Goal: Task Accomplishment & Management: Use online tool/utility

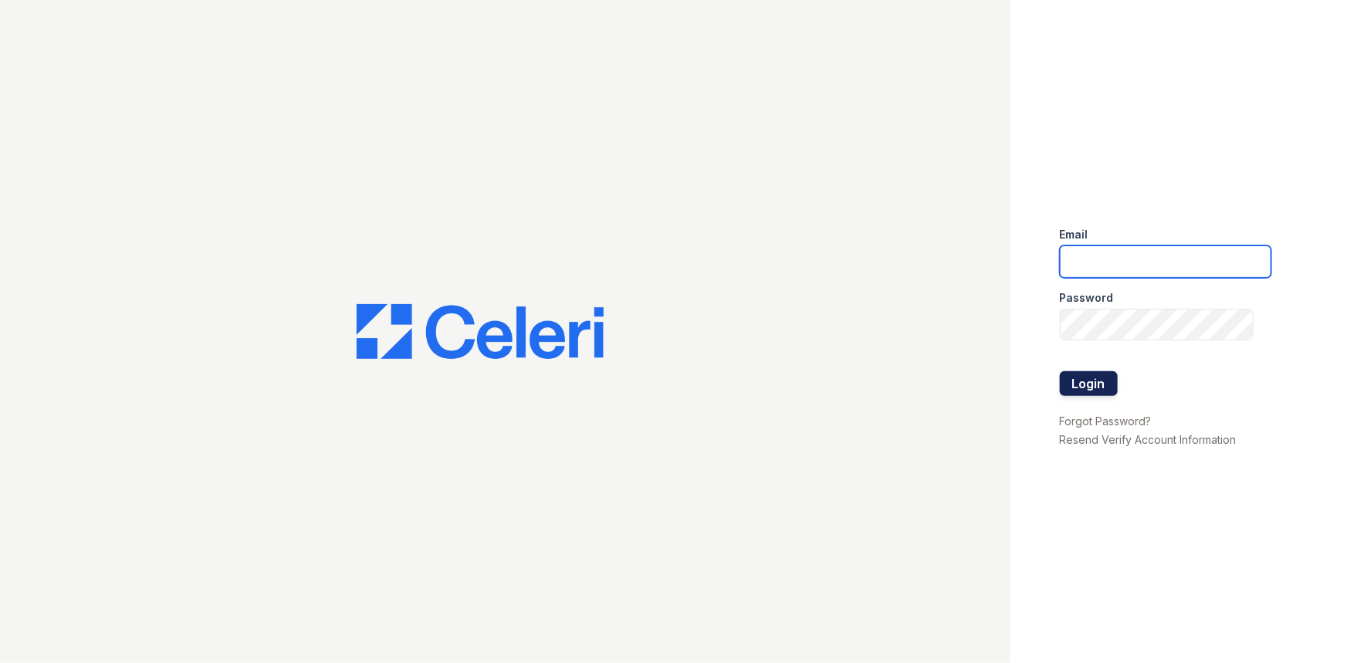
type input "[EMAIL_ADDRESS][DOMAIN_NAME]"
click at [1088, 385] on button "Login" at bounding box center [1089, 383] width 58 height 25
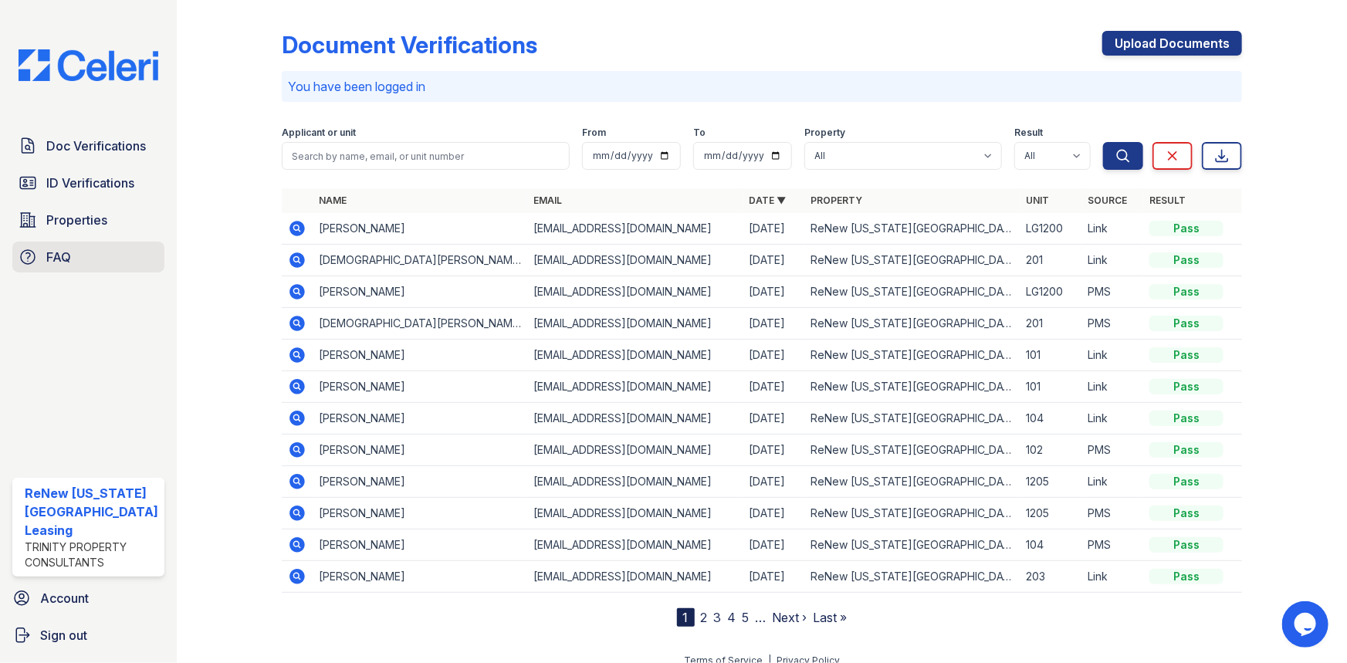
click at [61, 252] on span "FAQ" at bounding box center [58, 257] width 25 height 19
click at [131, 216] on link "Properties" at bounding box center [88, 220] width 152 height 31
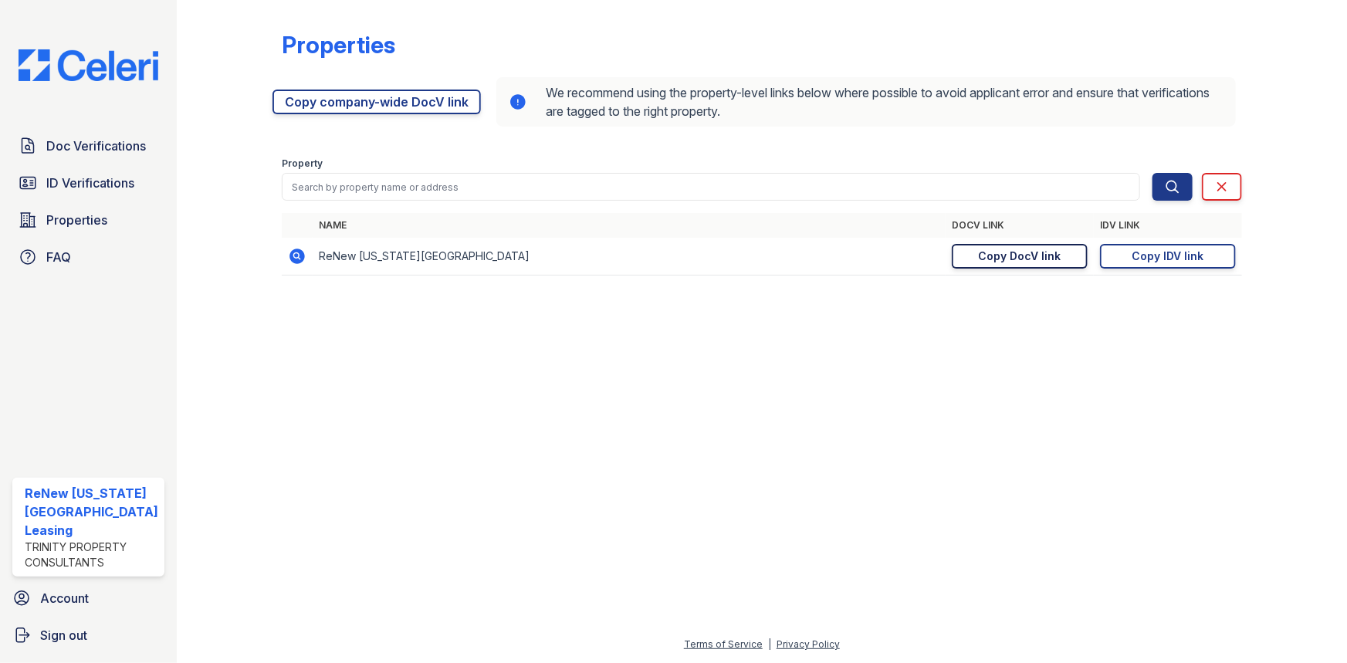
click at [1047, 255] on div "Copy DocV link" at bounding box center [1020, 256] width 83 height 15
click at [1155, 255] on div "Copy IDV link" at bounding box center [1168, 256] width 72 height 15
click at [1016, 258] on div "Copy DocV link" at bounding box center [1020, 256] width 83 height 15
click at [1037, 251] on div "Copy DocV link" at bounding box center [1020, 256] width 83 height 15
